Goal: Task Accomplishment & Management: Manage account settings

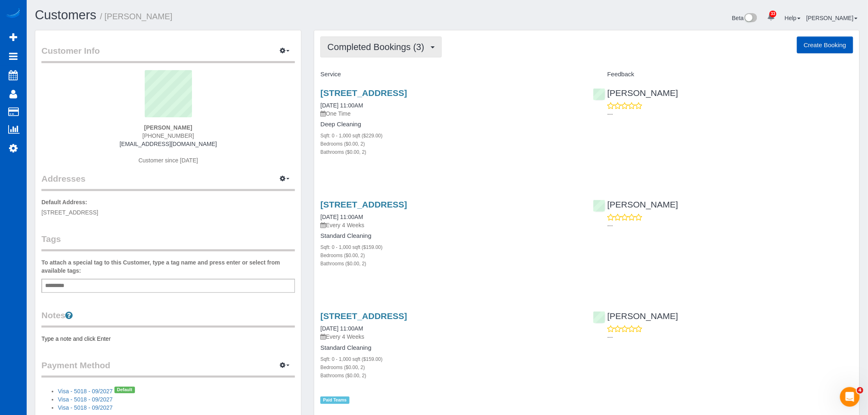
click at [377, 46] on span "Completed Bookings (3)" at bounding box center [377, 47] width 101 height 10
click at [558, 53] on div "Completed Bookings (3) Completed Bookings (3) Upcoming Bookings (11) Cancelled …" at bounding box center [586, 47] width 533 height 21
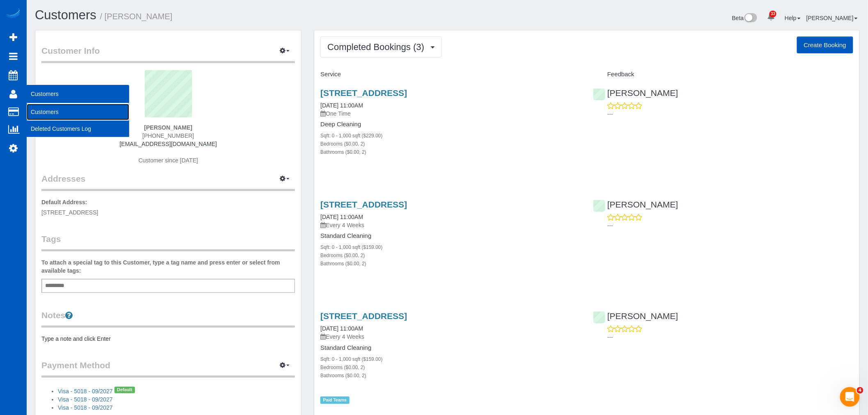
click at [55, 118] on link "Customers" at bounding box center [78, 112] width 103 height 16
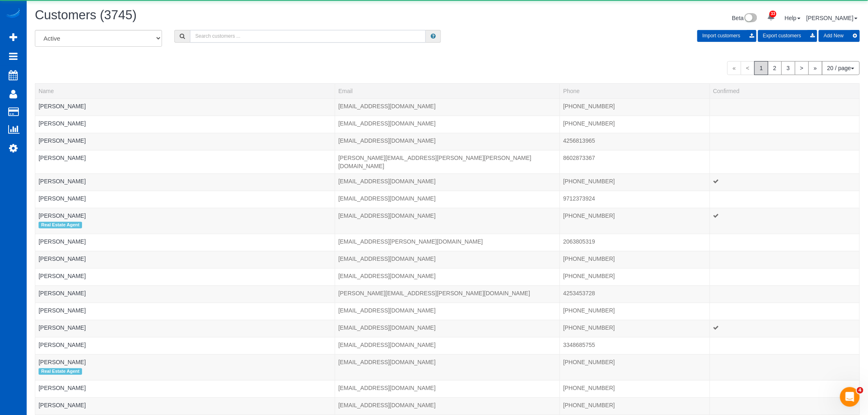
click at [279, 36] on input "text" at bounding box center [308, 36] width 236 height 13
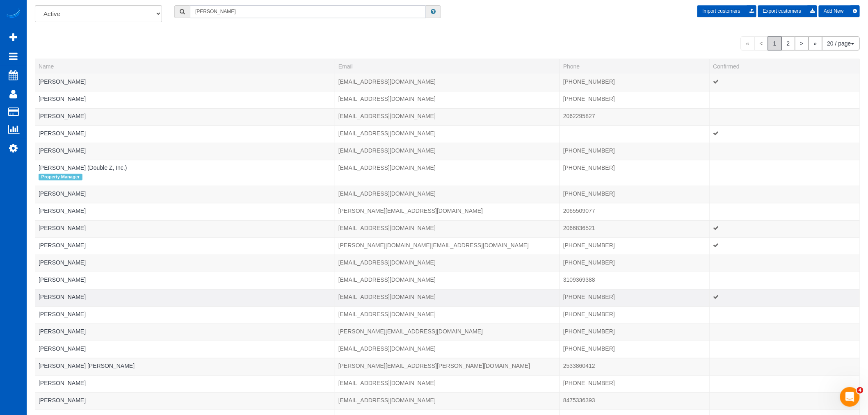
scroll to position [91, 0]
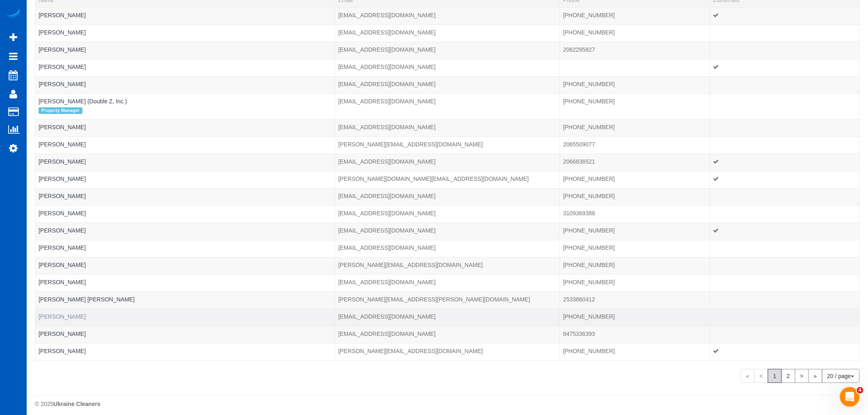
type input "[PERSON_NAME]"
click at [63, 319] on link "[PERSON_NAME]" at bounding box center [62, 316] width 47 height 7
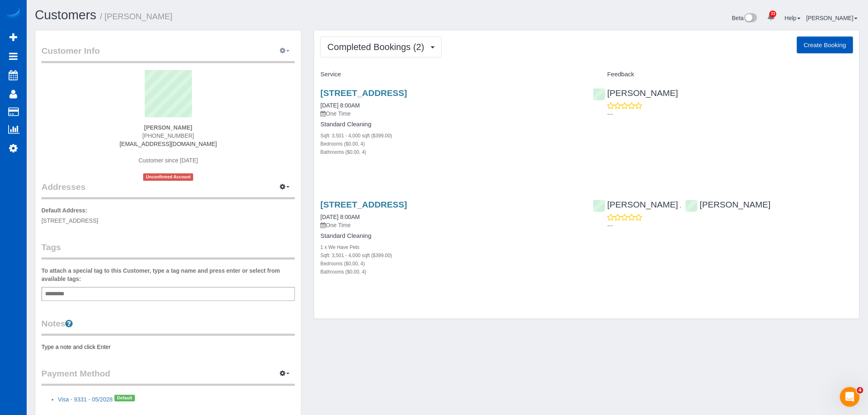
click at [283, 49] on icon "button" at bounding box center [283, 50] width 6 height 5
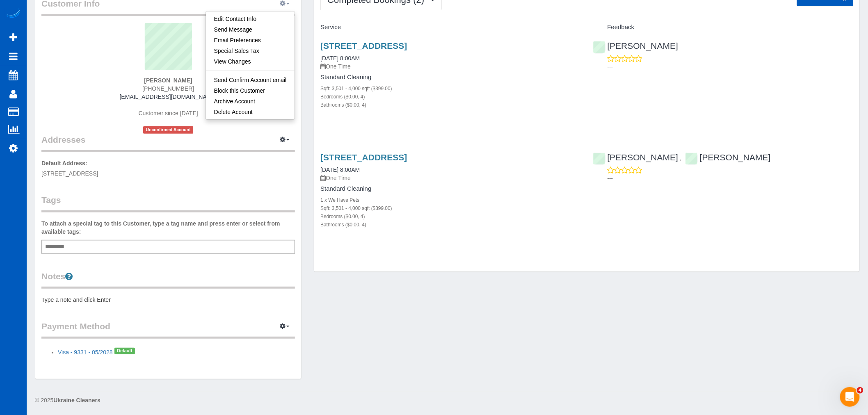
scroll to position [48, 0]
click at [216, 319] on legend "Payment Method View Payment Methods Add Credit/Debit Card Change Stripe ID: Cha…" at bounding box center [168, 328] width 254 height 18
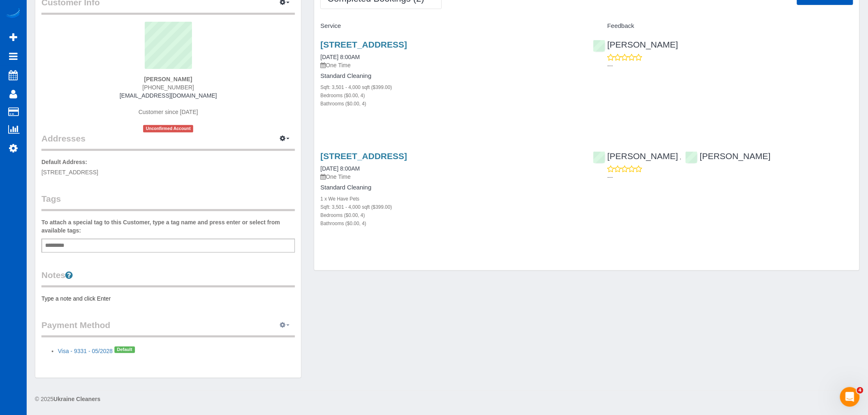
click at [284, 327] on icon "button" at bounding box center [283, 324] width 6 height 5
click at [244, 310] on div "Customer Info Edit Contact Info Send Message Email Preferences Special Sales Ta…" at bounding box center [168, 180] width 266 height 396
click at [92, 295] on pre "Type a note and click Enter" at bounding box center [168, 299] width 254 height 8
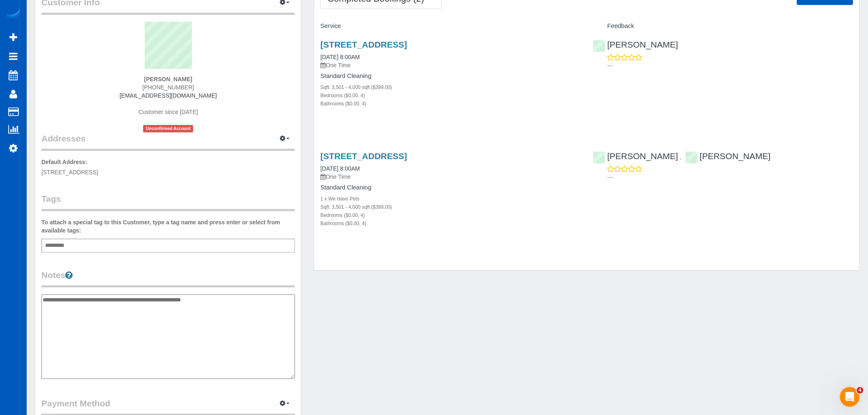
type textarea "**********"
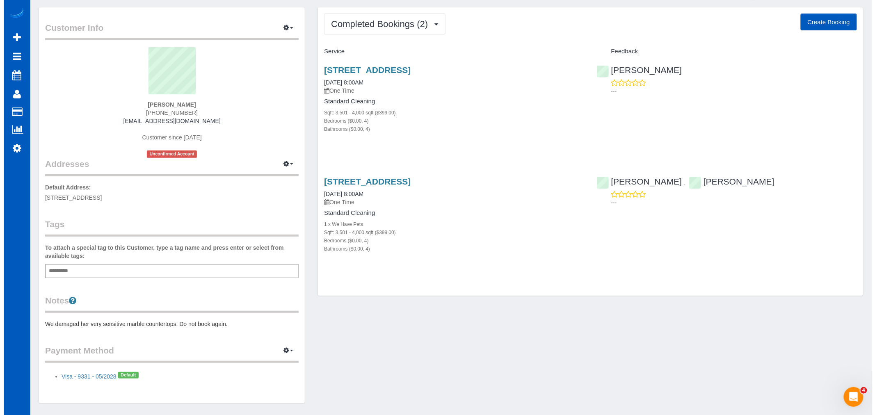
scroll to position [0, 0]
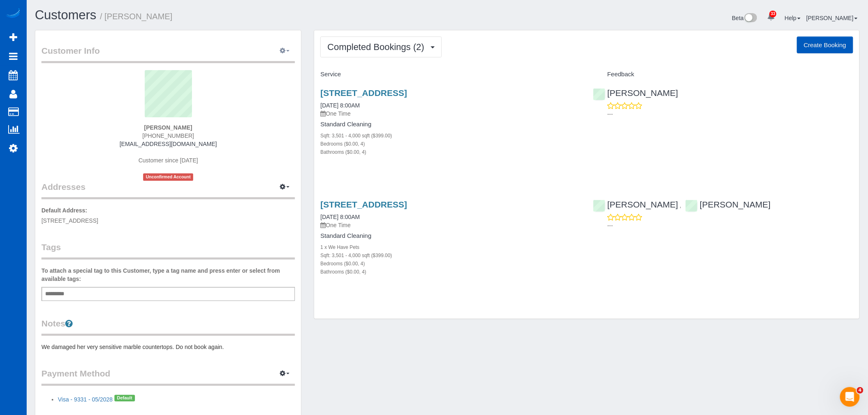
click at [283, 57] on button "button" at bounding box center [284, 51] width 21 height 13
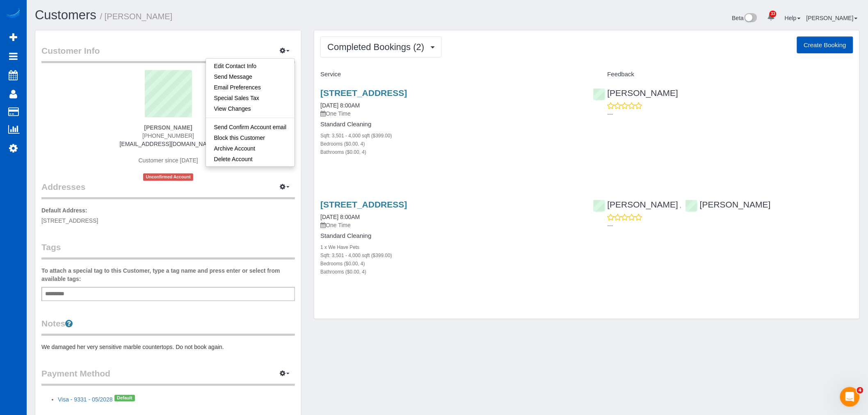
click at [71, 132] on div "[PERSON_NAME] [PHONE_NUMBER] [EMAIL_ADDRESS][DOMAIN_NAME] Customer since [DATE]…" at bounding box center [168, 125] width 254 height 111
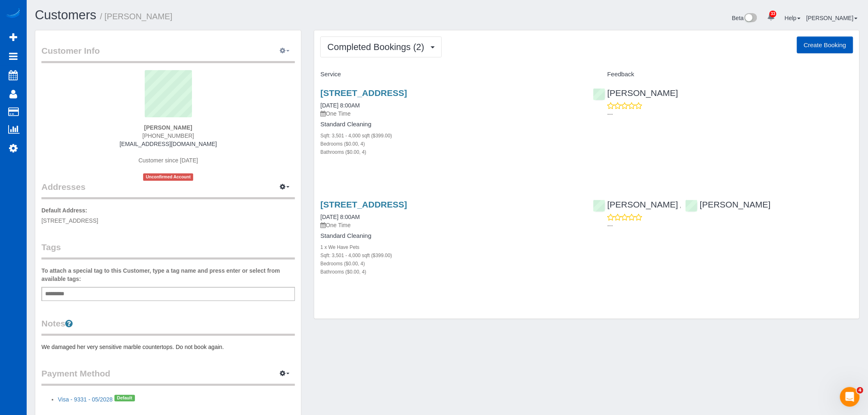
click at [284, 48] on icon "button" at bounding box center [283, 50] width 6 height 5
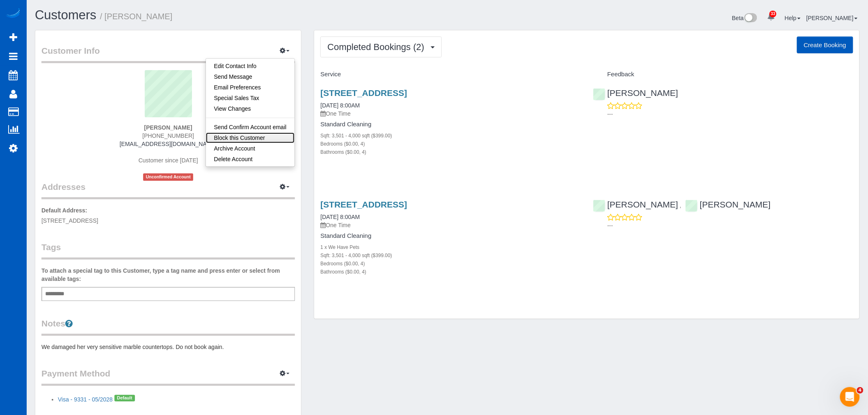
click at [251, 138] on link "Block this Customer" at bounding box center [250, 138] width 89 height 11
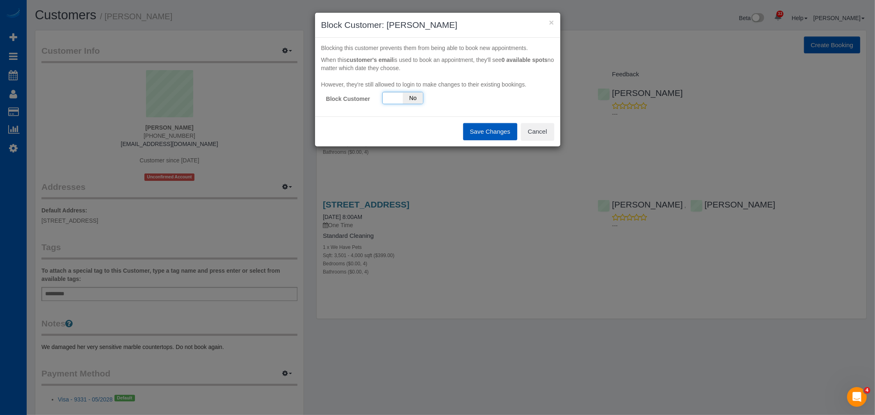
click at [398, 101] on div "Yes No" at bounding box center [402, 98] width 41 height 12
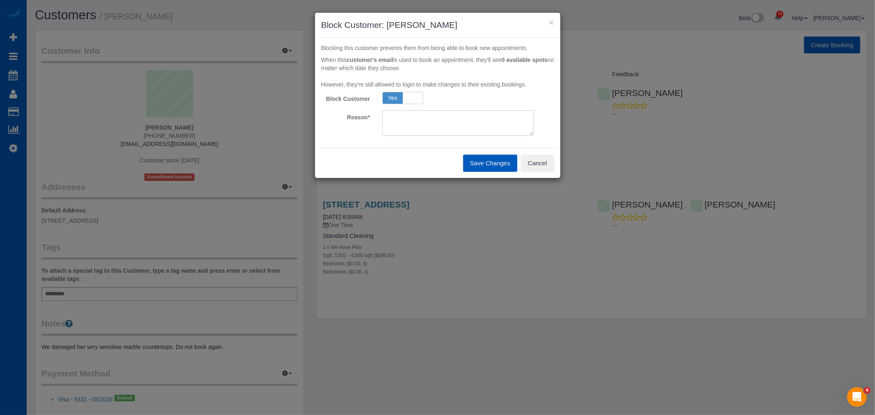
click at [389, 131] on textarea at bounding box center [457, 122] width 151 height 25
type textarea "Ruined her countertops"
click at [484, 167] on button "Save Changes" at bounding box center [490, 163] width 54 height 17
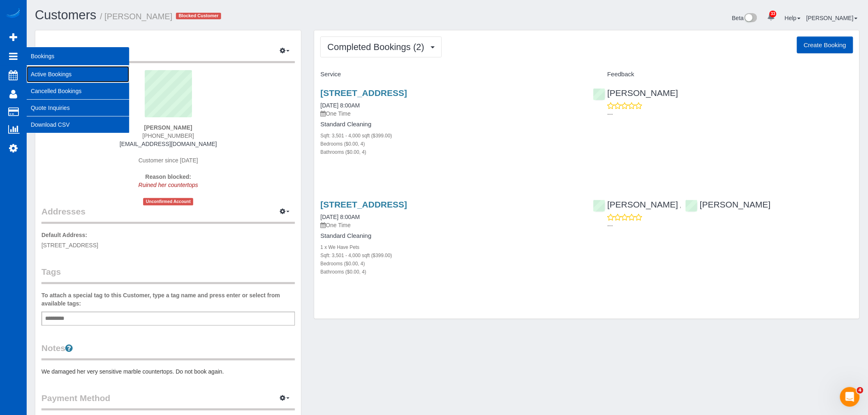
click at [48, 71] on link "Active Bookings" at bounding box center [78, 74] width 103 height 16
